Goal: Book appointment/travel/reservation

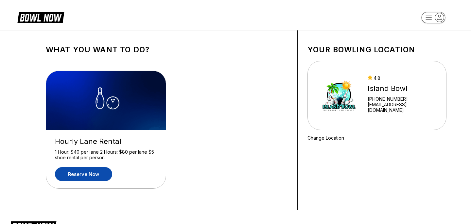
click at [92, 177] on link "Reserve now" at bounding box center [83, 174] width 57 height 14
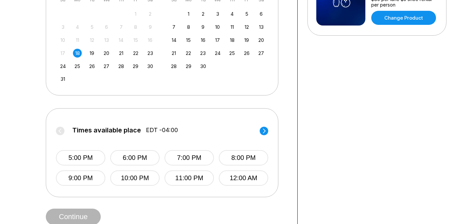
scroll to position [212, 0]
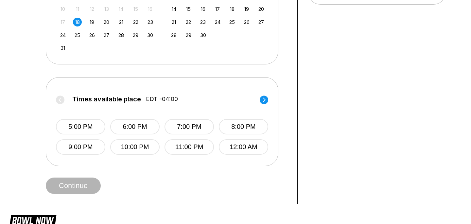
click at [104, 142] on span "9:00 PM" at bounding box center [80, 146] width 49 height 15
click at [100, 132] on button "5:00 PM" at bounding box center [80, 126] width 49 height 15
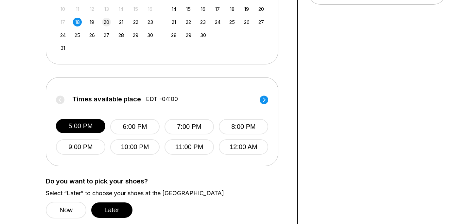
click at [105, 18] on div "20" at bounding box center [106, 22] width 9 height 9
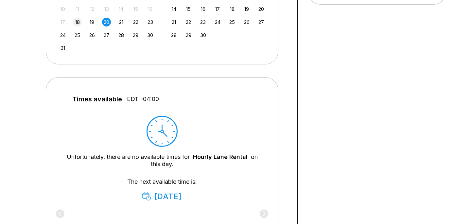
click at [76, 22] on div "18" at bounding box center [77, 22] width 9 height 9
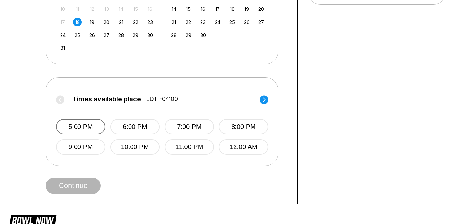
click at [91, 132] on button "5:00 PM" at bounding box center [80, 126] width 49 height 15
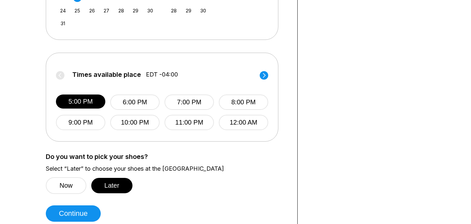
scroll to position [245, 0]
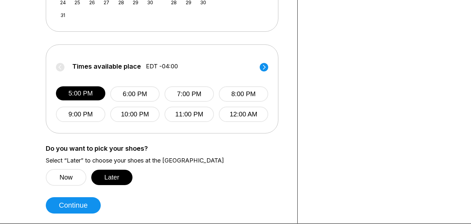
click at [103, 205] on div "Choose your Date and time You’ve selected Hourly Lane Rental ! What date and ti…" at bounding box center [167, 5] width 242 height 418
click at [83, 205] on button "Continue" at bounding box center [73, 205] width 55 height 16
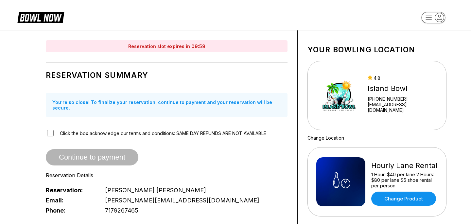
scroll to position [92, 0]
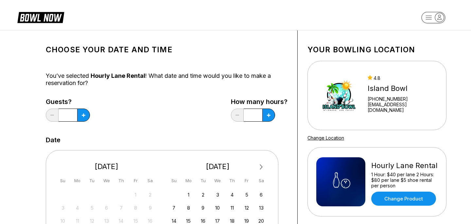
scroll to position [131, 0]
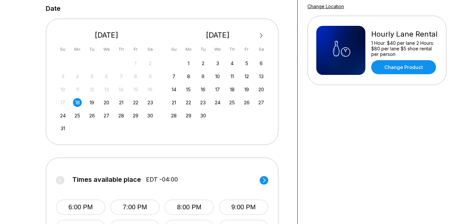
click at [92, 97] on div "17 18 19 20 21 22 23" at bounding box center [107, 102] width 98 height 10
click at [92, 102] on div "19" at bounding box center [92, 102] width 9 height 9
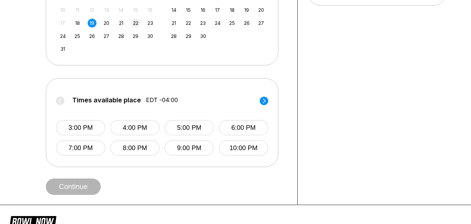
click at [135, 21] on div "22" at bounding box center [135, 23] width 9 height 9
click at [77, 28] on div "27 28 29 30 31 1 2 3 4 5 6 7 8 9 10 11 12 13 14 15 16 17 18 19 20 21 22 23 24 2…" at bounding box center [107, 16] width 98 height 75
click at [77, 27] on div "17 18 19 20 21 22 23" at bounding box center [107, 23] width 98 height 10
click at [78, 27] on div "17 18 19 20 21 22 23" at bounding box center [107, 23] width 98 height 10
click at [78, 26] on div "18" at bounding box center [77, 23] width 9 height 9
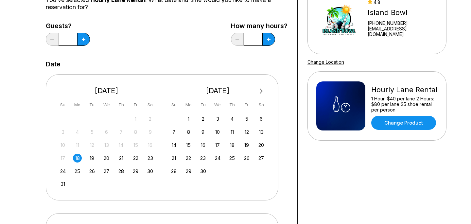
scroll to position [75, 0]
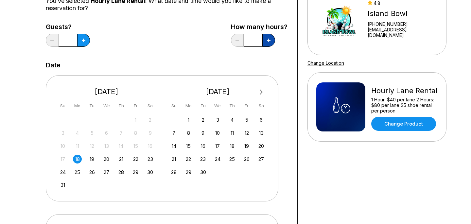
click at [85, 40] on icon at bounding box center [84, 41] width 4 height 4
type input "*"
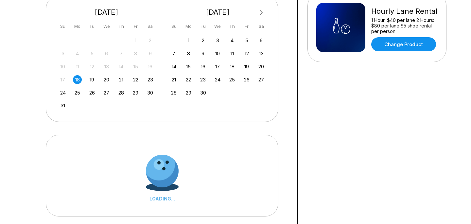
scroll to position [175, 0]
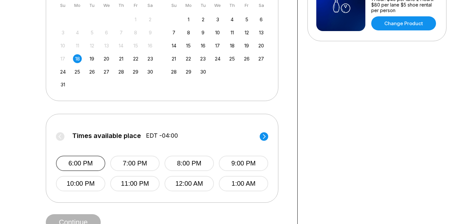
drag, startPoint x: 82, startPoint y: 153, endPoint x: 79, endPoint y: 157, distance: 5.4
click at [79, 155] on div "6:00 PM 7:00 PM 8:00 PM 9:00 PM 10:00 PM 11:00 PM 12:00 AM 1:00 AM" at bounding box center [162, 167] width 212 height 49
click at [79, 157] on button "6:00 PM" at bounding box center [80, 163] width 49 height 15
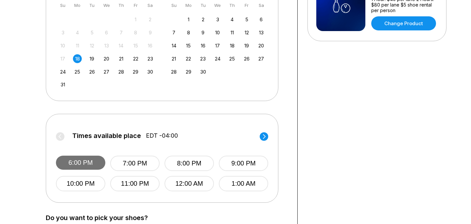
scroll to position [221, 0]
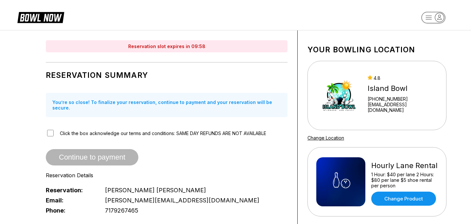
scroll to position [109, 0]
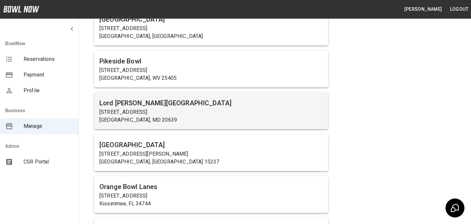
scroll to position [2048, 0]
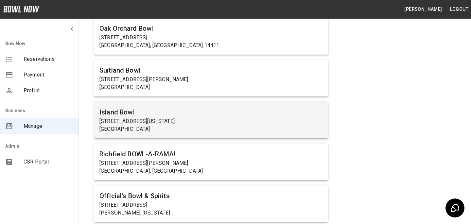
click at [129, 132] on p "Wildwood, NJ 08260" at bounding box center [210, 129] width 223 height 8
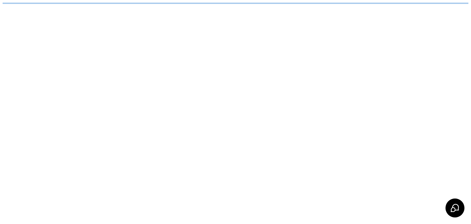
click at [129, 7] on html "/businesses/RI5hI3xFwNZ0CB8PDhY4/reservations" at bounding box center [235, 3] width 471 height 7
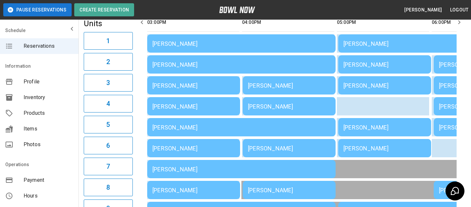
click at [275, 44] on div "Tricia Cannon" at bounding box center [241, 43] width 178 height 7
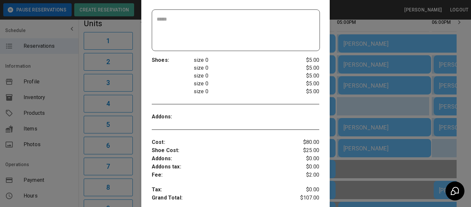
click at [374, 128] on div at bounding box center [235, 103] width 471 height 207
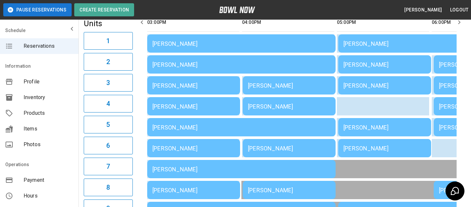
click at [282, 72] on td "Laura Franklin" at bounding box center [241, 64] width 188 height 18
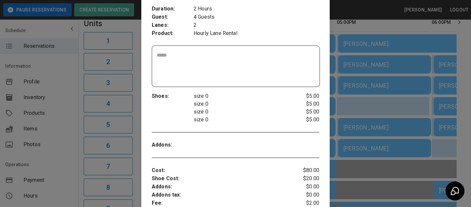
click at [364, 154] on div at bounding box center [235, 103] width 471 height 207
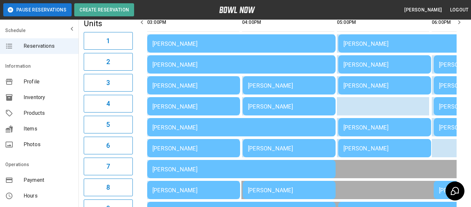
click at [190, 86] on div "George Lambrix" at bounding box center [193, 85] width 82 height 7
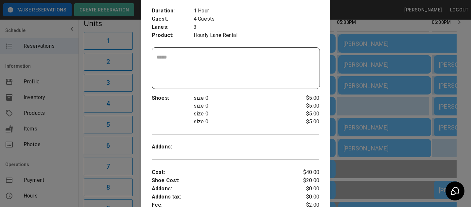
click at [401, 117] on div at bounding box center [235, 103] width 471 height 207
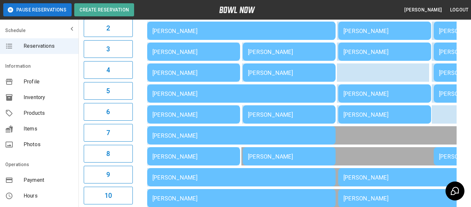
click at [294, 101] on td "Finn Zackham" at bounding box center [241, 93] width 188 height 18
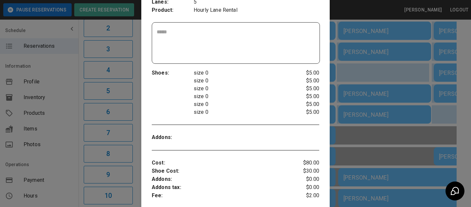
click at [360, 128] on div at bounding box center [235, 103] width 471 height 207
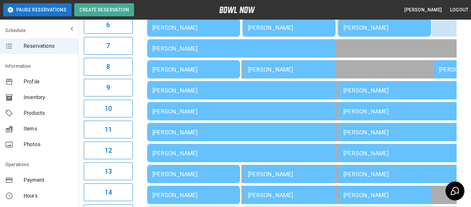
click at [285, 83] on td "Jennifer McMahon" at bounding box center [241, 90] width 188 height 18
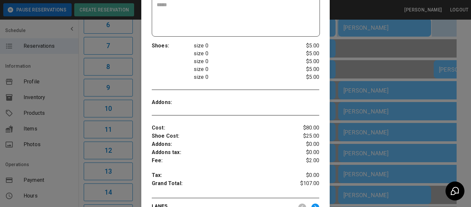
click at [371, 153] on div at bounding box center [235, 103] width 471 height 207
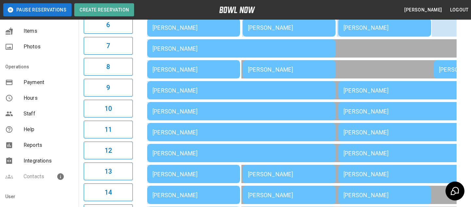
click at [37, 141] on div "Reports" at bounding box center [39, 145] width 78 height 16
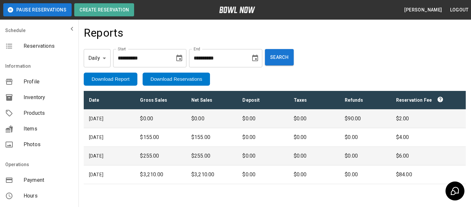
click at [98, 55] on body "**********" at bounding box center [235, 112] width 471 height 225
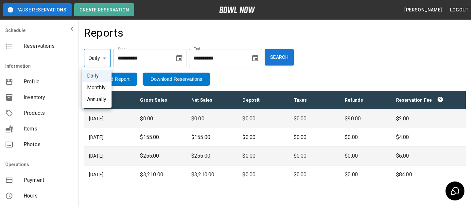
click at [98, 75] on li "Daily" at bounding box center [97, 76] width 30 height 12
click at [193, 51] on input "**********" at bounding box center [217, 58] width 57 height 18
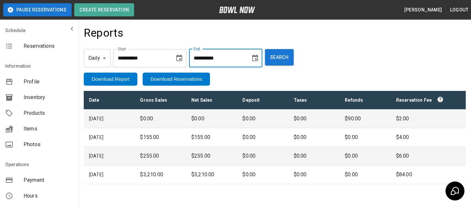
click at [180, 53] on button "Choose date, selected date is Aug 11, 2025" at bounding box center [179, 58] width 13 height 13
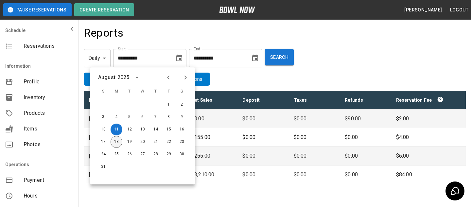
click at [113, 140] on button "18" at bounding box center [117, 142] width 12 height 12
type input "**********"
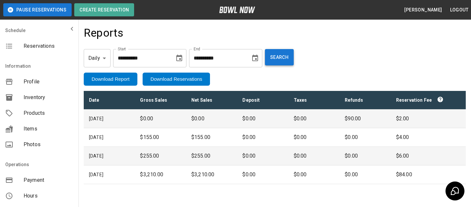
click at [294, 56] on button "Search" at bounding box center [279, 57] width 29 height 16
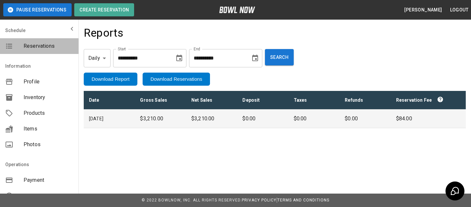
click at [27, 49] on span "Reservations" at bounding box center [49, 46] width 50 height 8
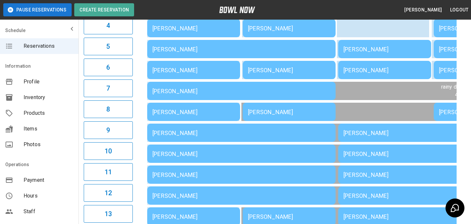
scroll to position [211, 0]
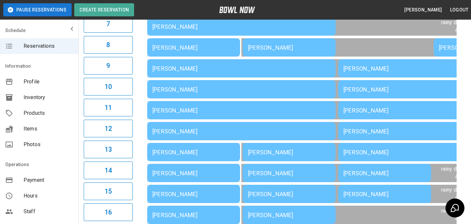
click at [274, 67] on div "Jennifer McMahon" at bounding box center [241, 68] width 178 height 7
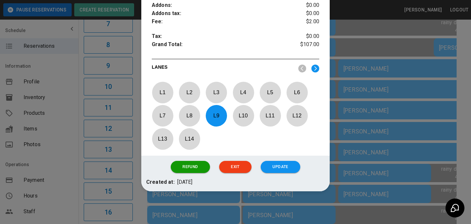
scroll to position [267, 0]
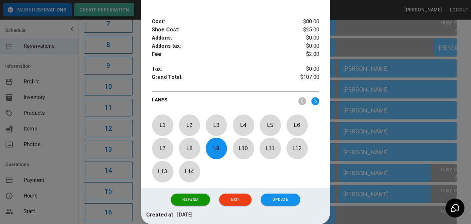
click at [334, 96] on div at bounding box center [235, 112] width 471 height 224
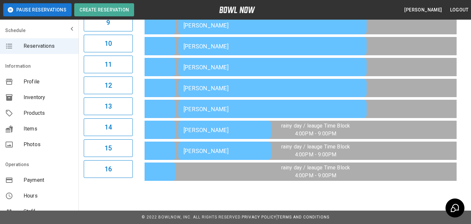
scroll to position [0, 0]
click at [231, 115] on td "Dana Oliver" at bounding box center [272, 109] width 188 height 18
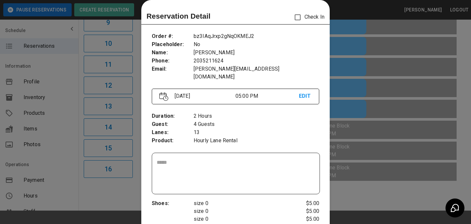
scroll to position [27, 0]
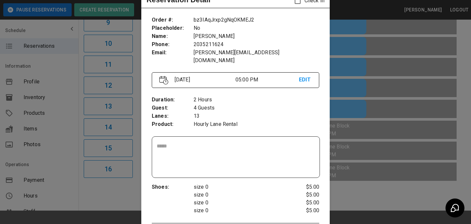
click at [366, 87] on div at bounding box center [235, 112] width 471 height 224
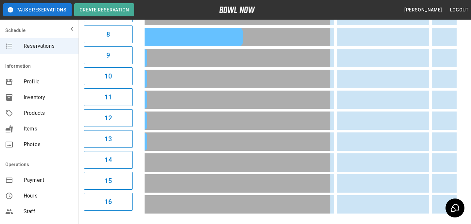
scroll to position [0, 94]
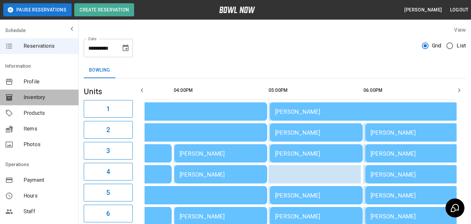
click at [57, 99] on span "Inventory" at bounding box center [49, 98] width 50 height 8
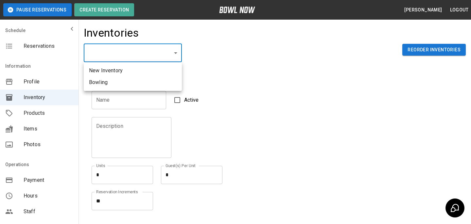
click at [127, 47] on body "Pause Reservations Create Reservation Bradey Powell Logout Schedule Reservation…" at bounding box center [235, 144] width 471 height 288
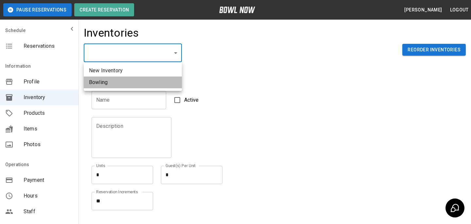
click at [119, 87] on li "Bowling" at bounding box center [133, 83] width 98 height 12
type input "**********"
type input "*******"
type textarea "**"
type textarea "*"
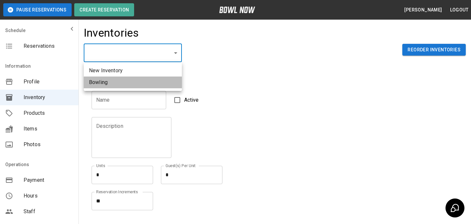
type textarea "**"
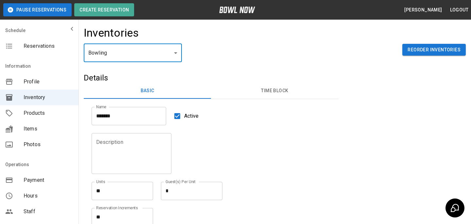
click at [254, 86] on button "Time Block" at bounding box center [274, 91] width 127 height 16
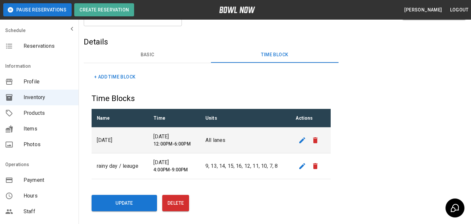
click at [28, 52] on div "Reservations" at bounding box center [39, 46] width 78 height 16
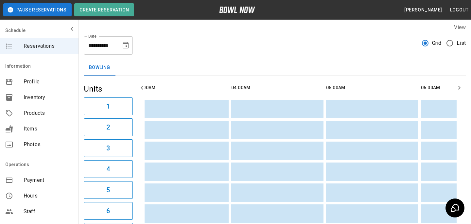
scroll to position [0, 1201]
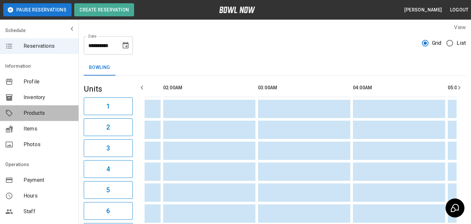
click at [47, 111] on span "Products" at bounding box center [49, 113] width 50 height 8
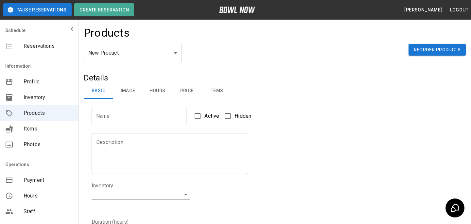
click at [144, 51] on body "Pause Reservations Create Reservation Bradey Powell Logout Schedule Reservation…" at bounding box center [235, 210] width 471 height 421
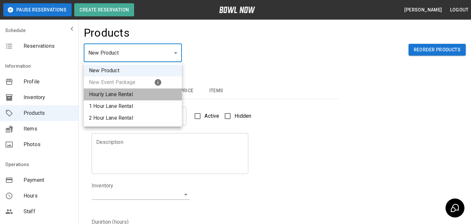
click at [148, 99] on li "Hourly Lane Rental" at bounding box center [133, 95] width 98 height 12
type input "*"
type input "**********"
type textarea "**********"
type input "**********"
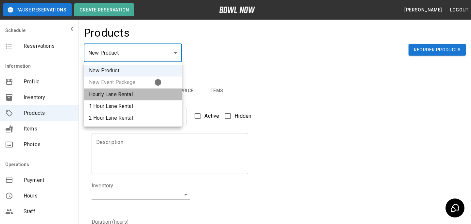
type input "*"
type input "**"
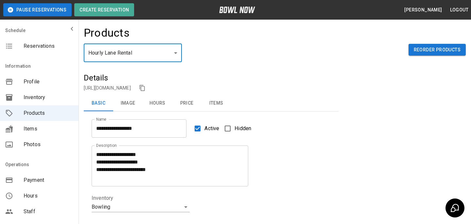
click at [157, 105] on button "Hours" at bounding box center [157, 103] width 29 height 16
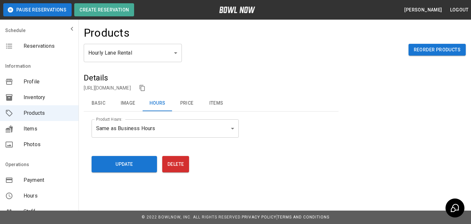
click at [27, 197] on span "Hours" at bounding box center [49, 196] width 50 height 8
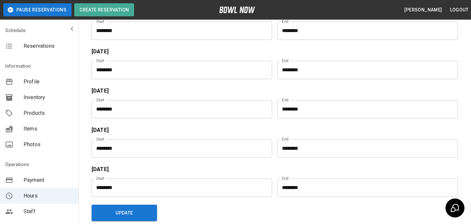
scroll to position [144, 0]
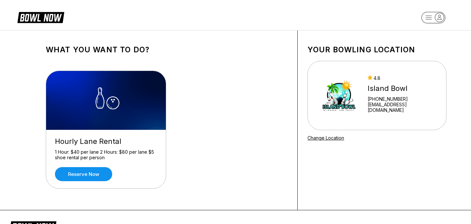
scroll to position [21, 0]
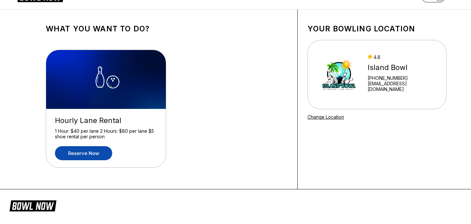
click at [76, 150] on link "Reserve now" at bounding box center [83, 153] width 57 height 14
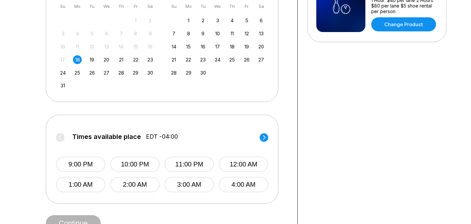
scroll to position [186, 0]
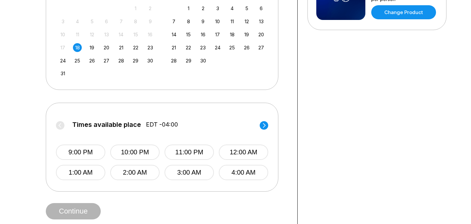
click at [262, 121] on icon at bounding box center [264, 125] width 9 height 9
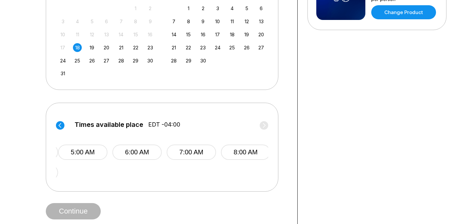
click at [262, 121] on label "Times available place EDT -04:00" at bounding box center [164, 126] width 212 height 10
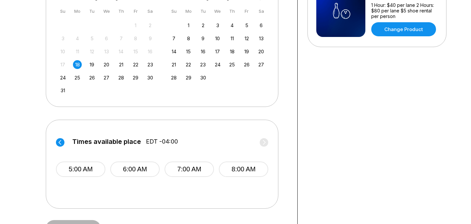
scroll to position [160, 0]
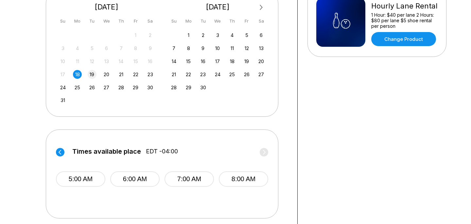
click at [89, 73] on div "19" at bounding box center [92, 74] width 9 height 9
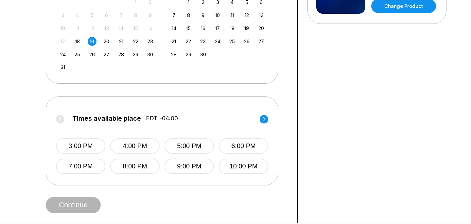
scroll to position [193, 0]
click at [255, 113] on div "Times available place EDT -04:00 3:00 PM 4:00 PM 5:00 PM 6:00 PM 7:00 PM 8:00 P…" at bounding box center [162, 139] width 212 height 67
click at [262, 115] on circle at bounding box center [264, 118] width 9 height 9
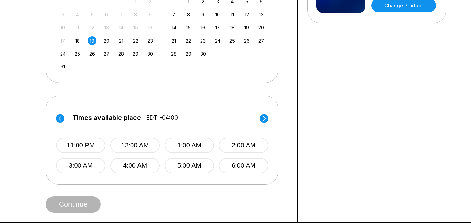
click at [262, 115] on circle at bounding box center [264, 118] width 9 height 9
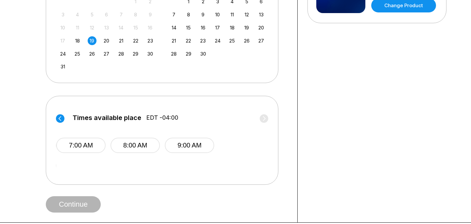
click at [61, 117] on circle at bounding box center [60, 118] width 9 height 9
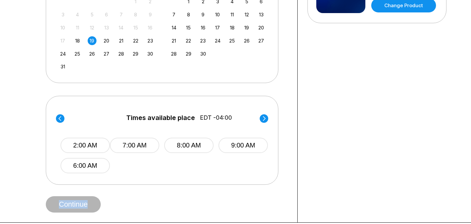
click at [61, 117] on circle at bounding box center [60, 118] width 9 height 9
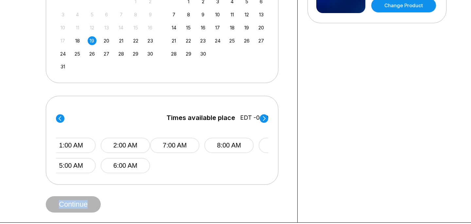
click at [61, 117] on circle at bounding box center [60, 118] width 9 height 9
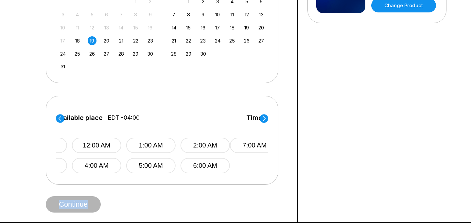
click at [61, 117] on circle at bounding box center [60, 118] width 9 height 9
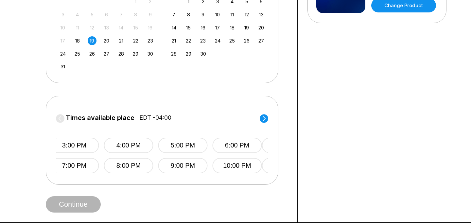
click at [44, 112] on div "Choose your Date and time You’ve selected Hourly Lane Rental ! What date and ti…" at bounding box center [167, 29] width 262 height 385
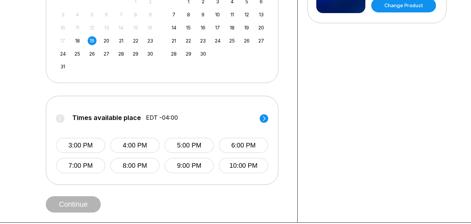
scroll to position [0, 0]
